Goal: Transaction & Acquisition: Book appointment/travel/reservation

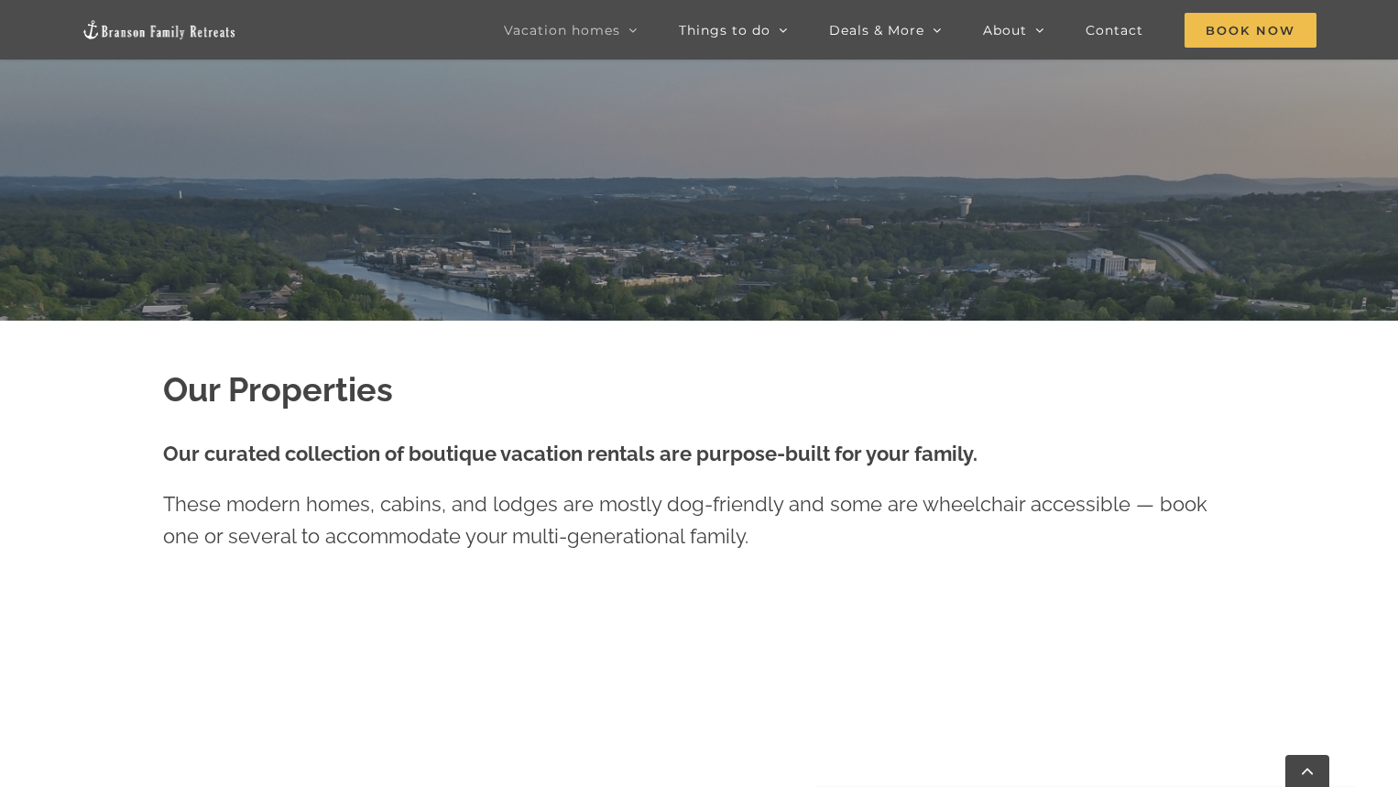
scroll to position [733, 0]
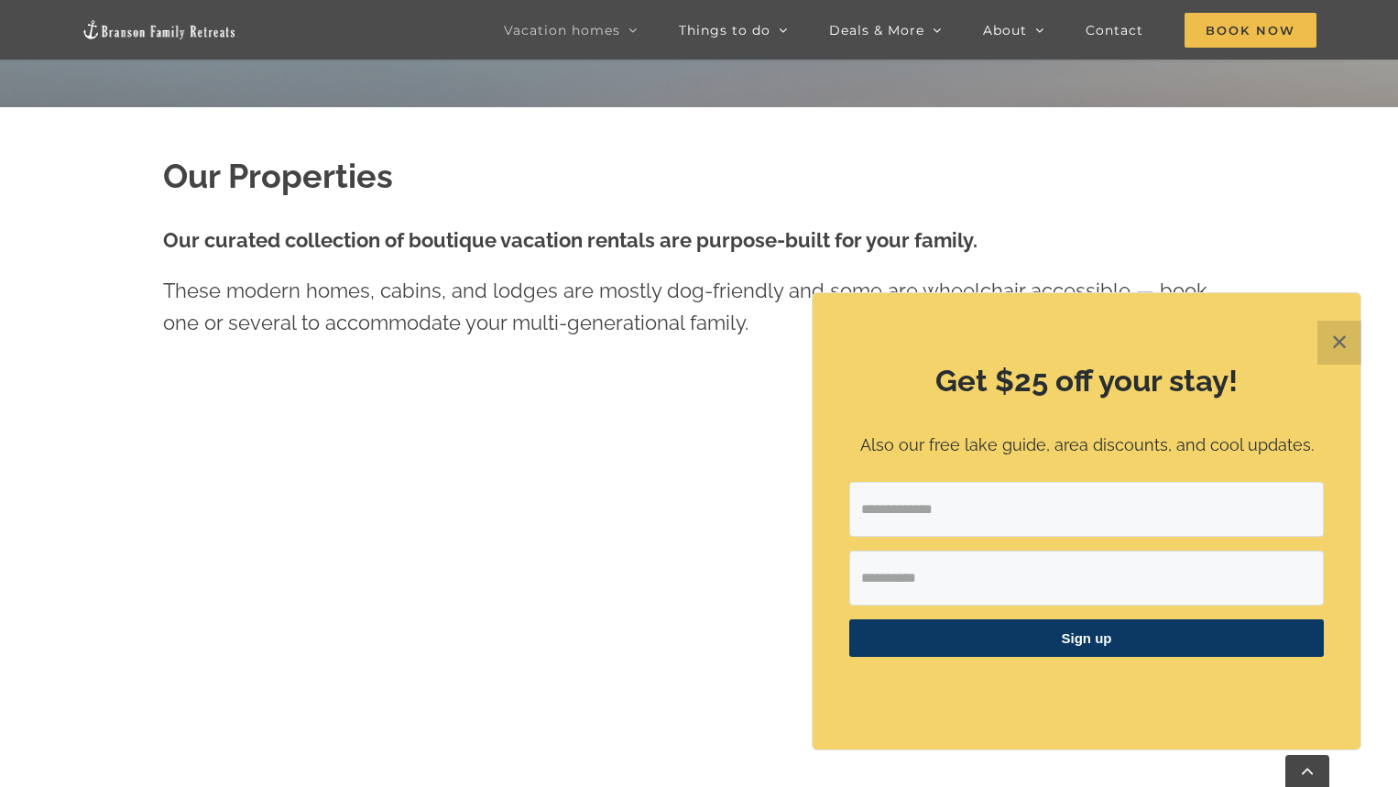
click at [1339, 334] on button "✕" at bounding box center [1340, 343] width 44 height 44
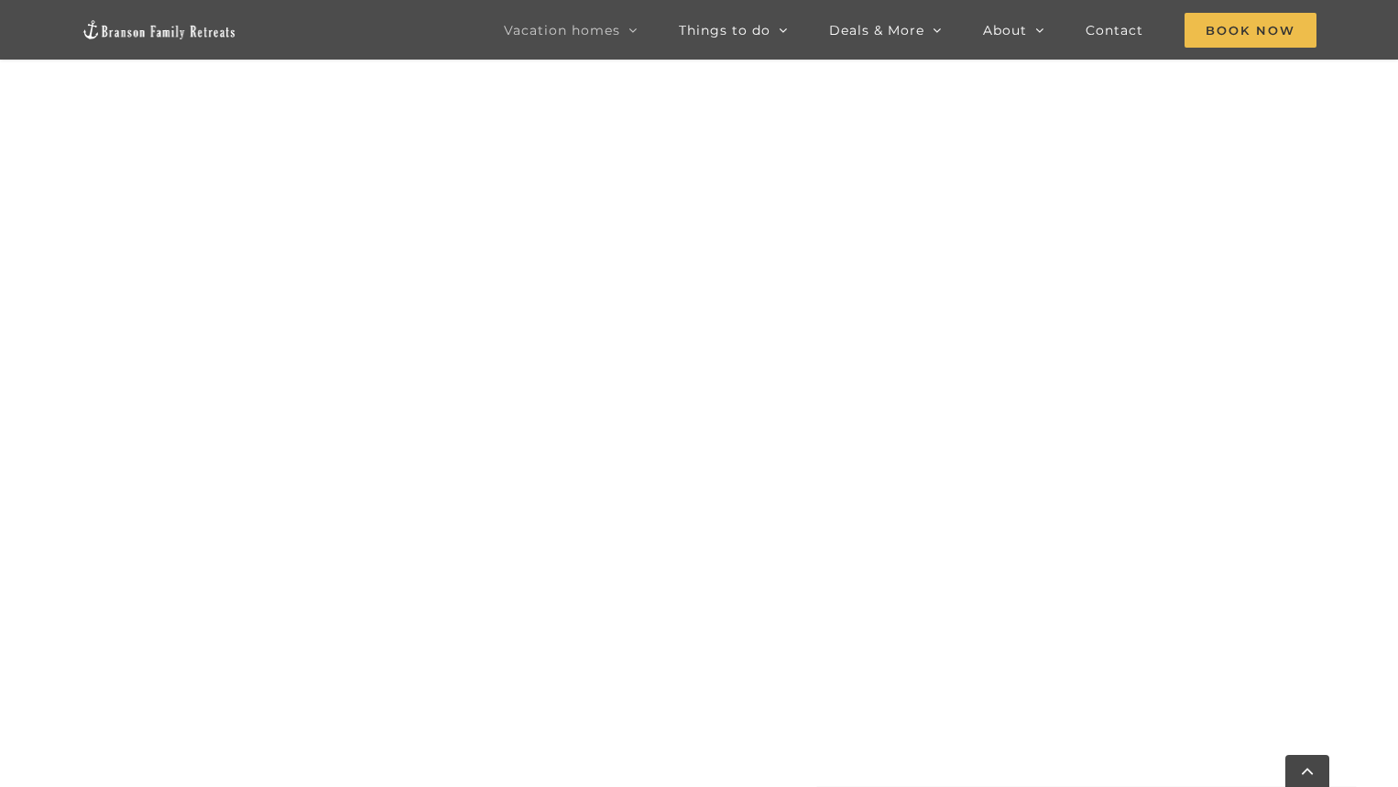
scroll to position [1924, 0]
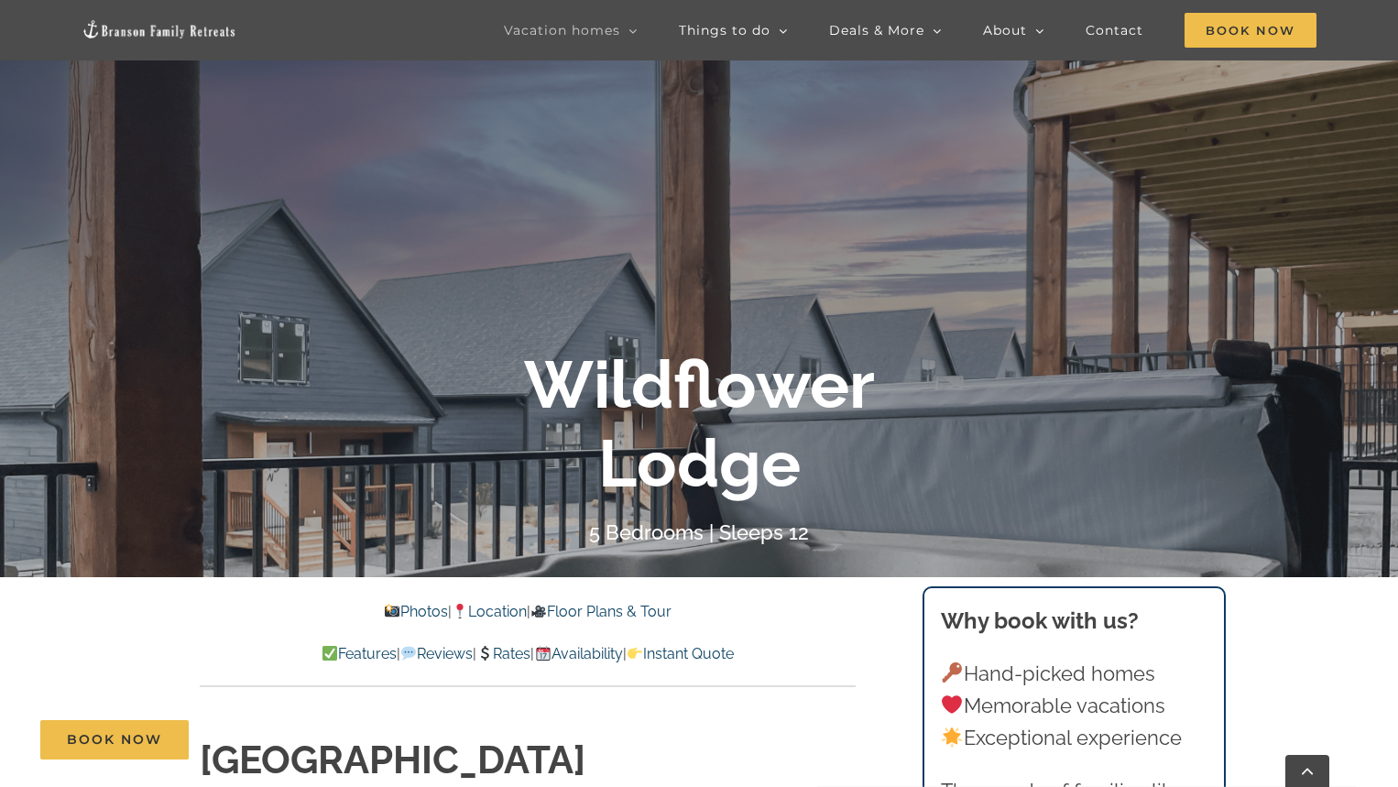
scroll to position [275, 0]
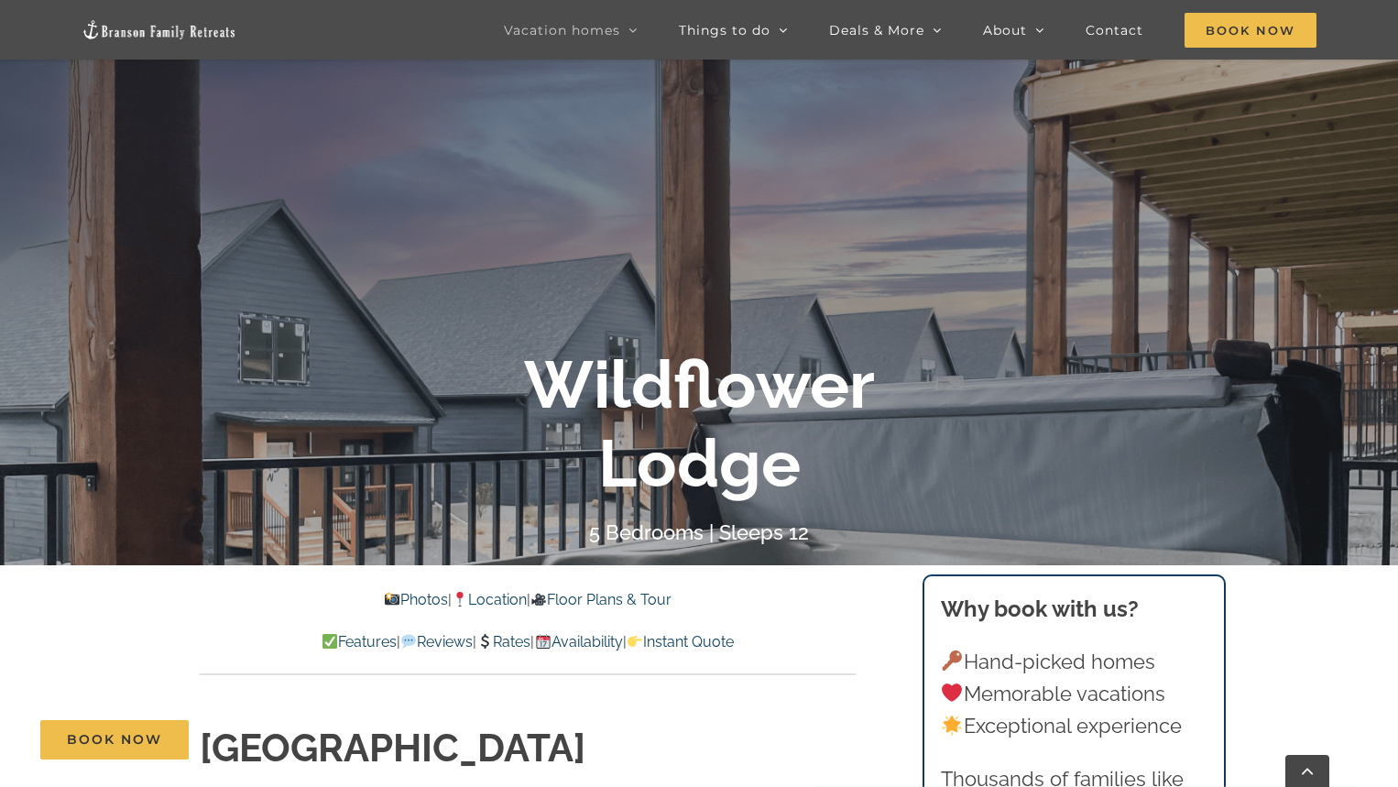
click at [322, 642] on link "Features" at bounding box center [359, 641] width 75 height 17
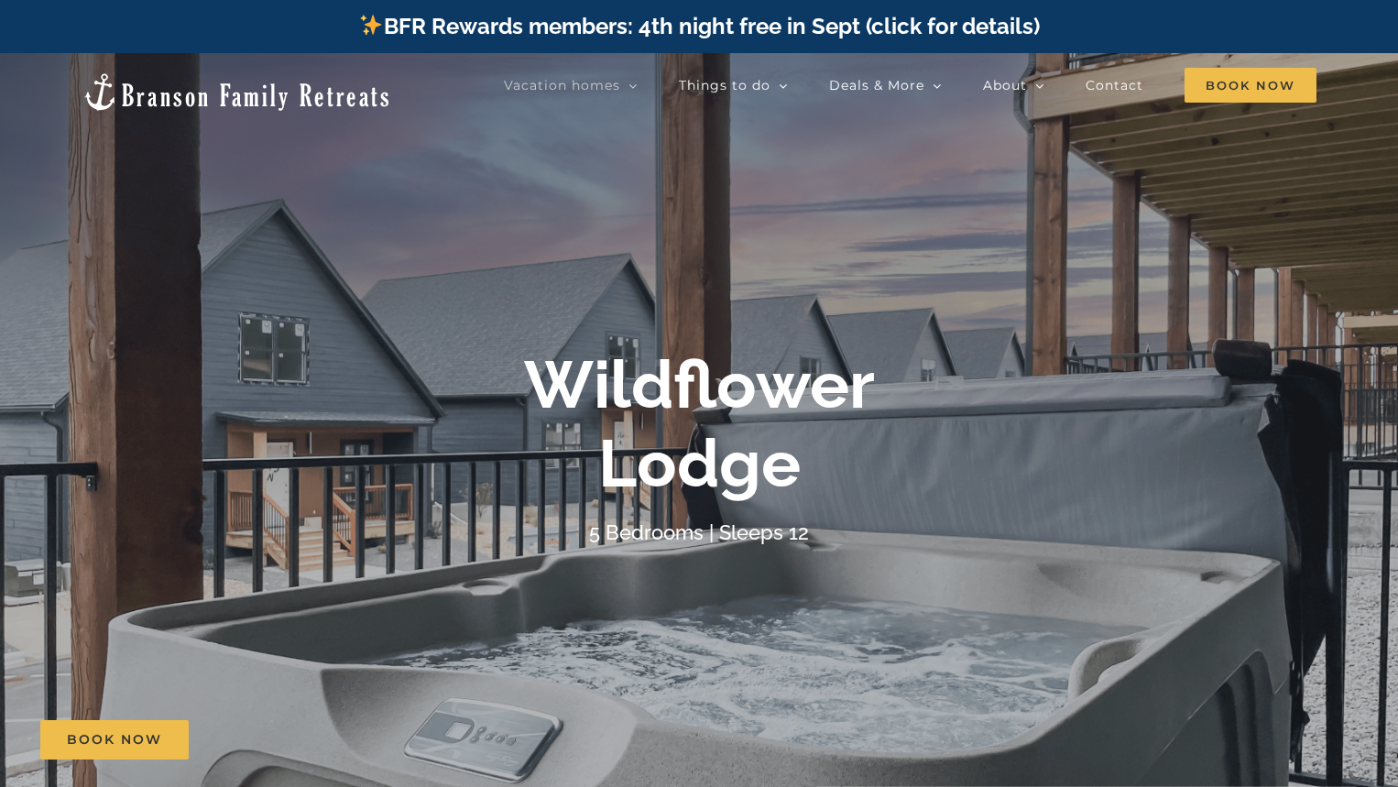
scroll to position [275, 0]
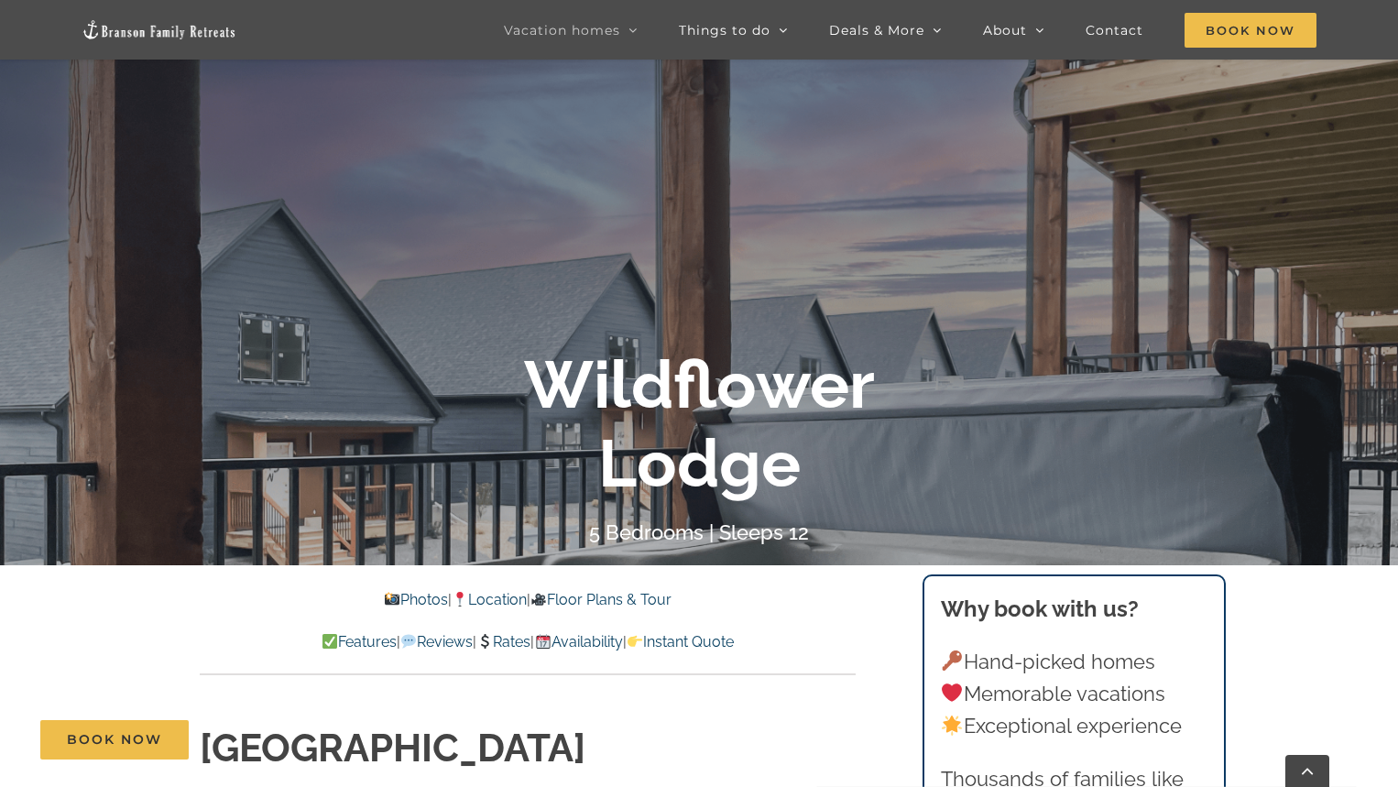
click at [397, 594] on link "Photos" at bounding box center [415, 599] width 64 height 17
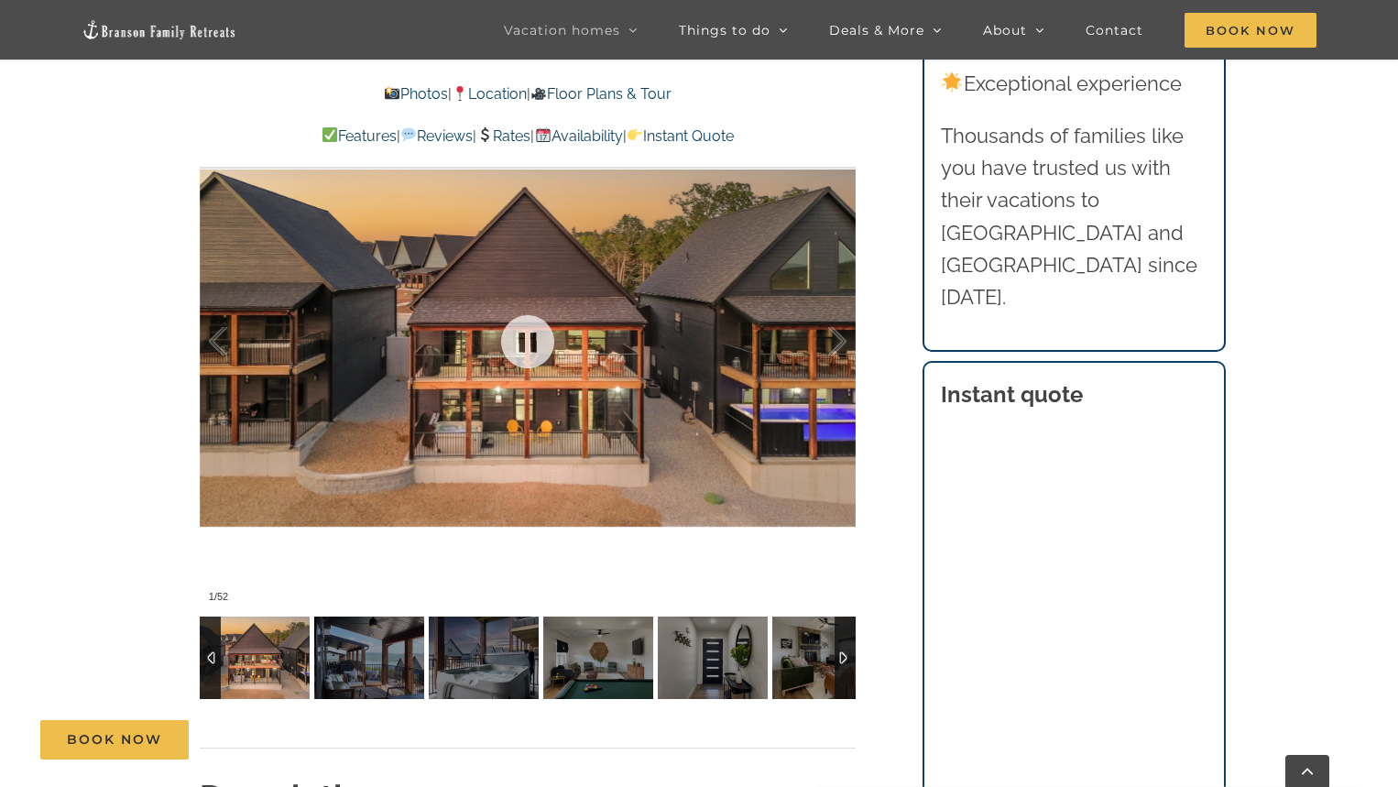
scroll to position [1304, 0]
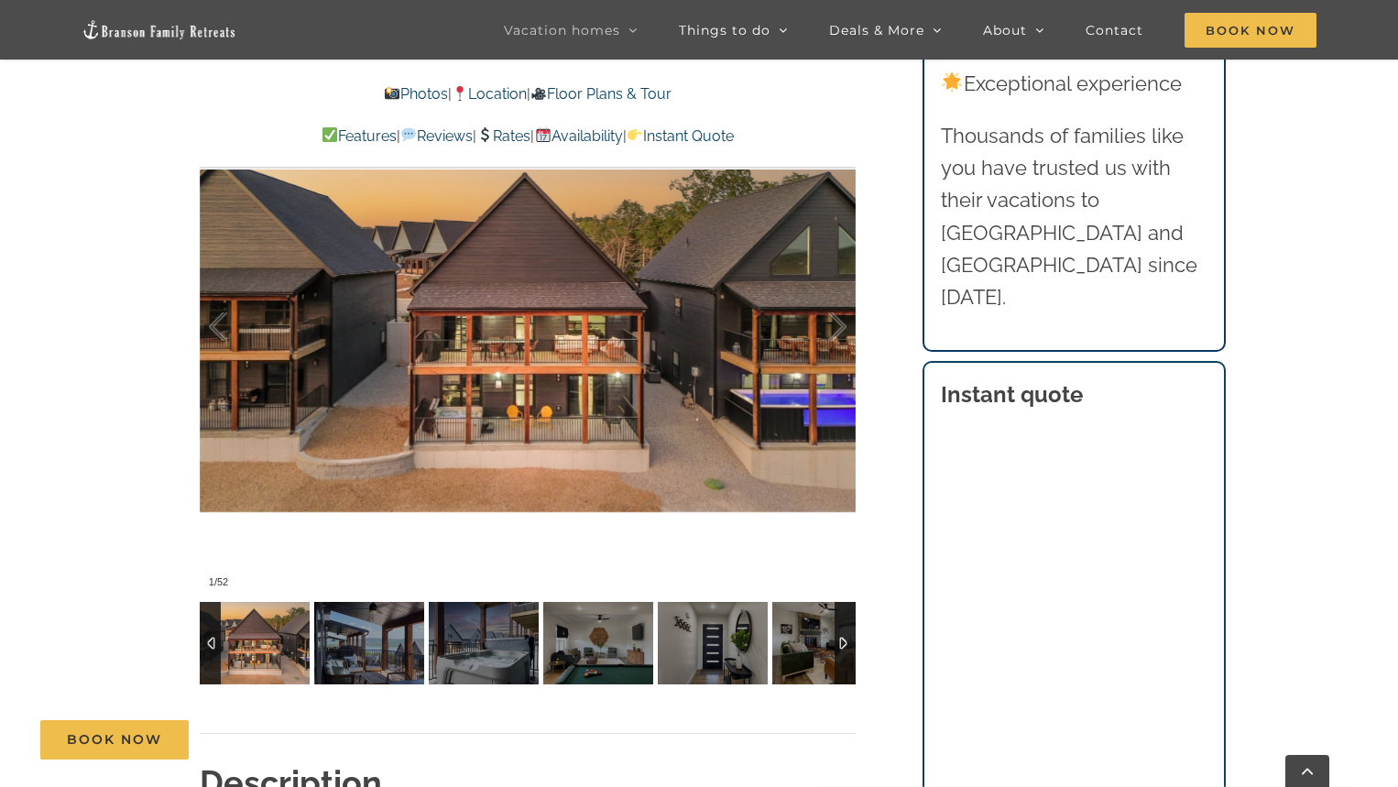
click at [260, 648] on img at bounding box center [255, 643] width 110 height 82
click at [378, 637] on img at bounding box center [369, 643] width 110 height 82
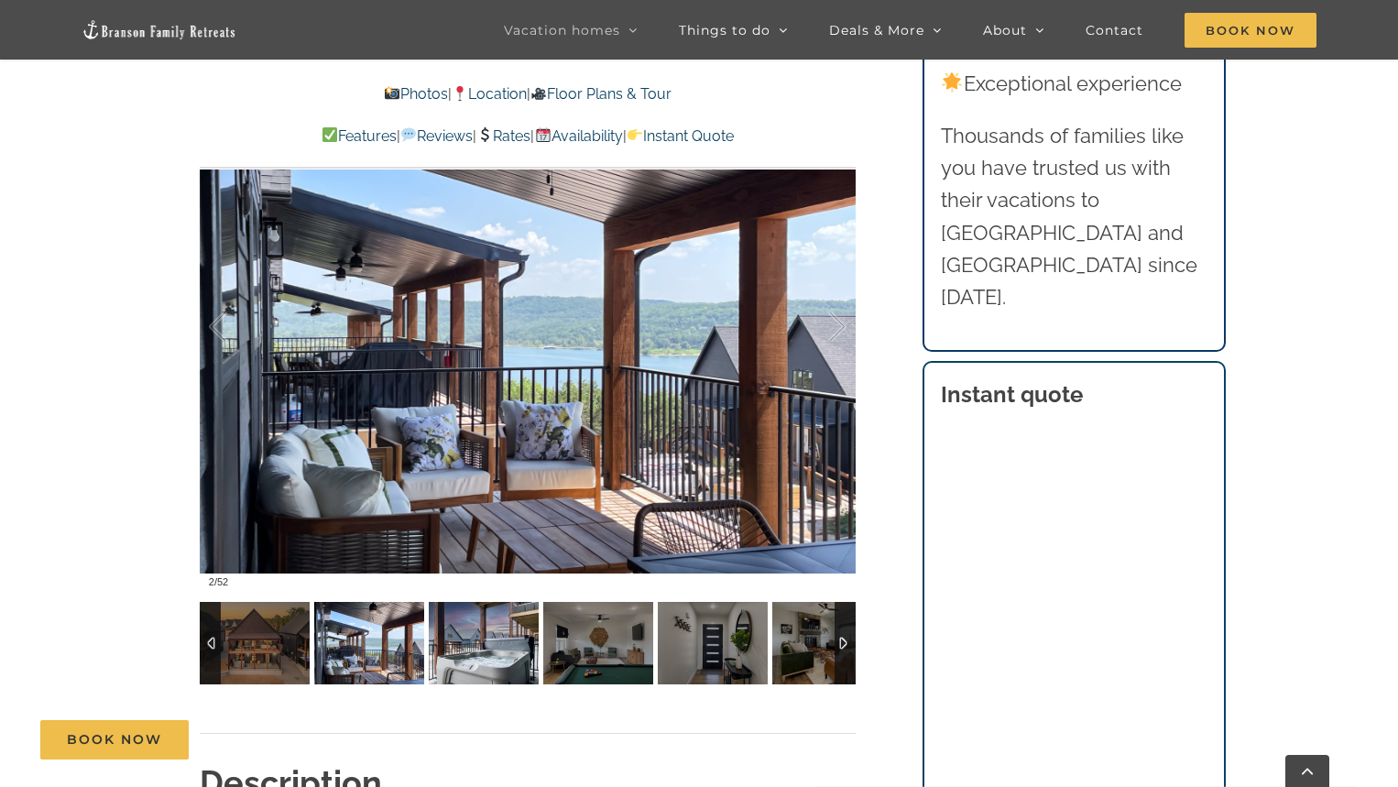
click at [484, 645] on img at bounding box center [484, 643] width 110 height 82
